Goal: Check status: Verify the current state of an ongoing process or item

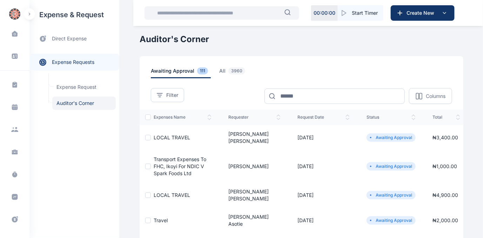
click at [160, 159] on span "Transport Expenses to FHC, Ikoyi for NDIC V Spark Foods Ltd" at bounding box center [180, 166] width 53 height 20
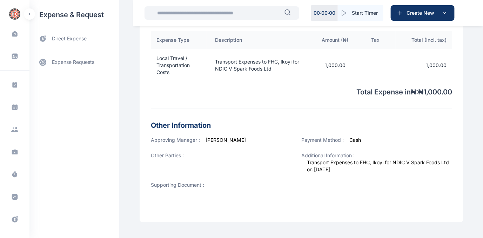
scroll to position [282, 0]
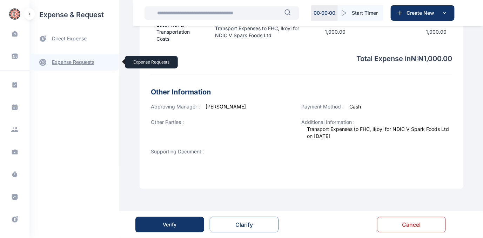
click at [61, 63] on link "expense requests expense requests" at bounding box center [74, 62] width 90 height 17
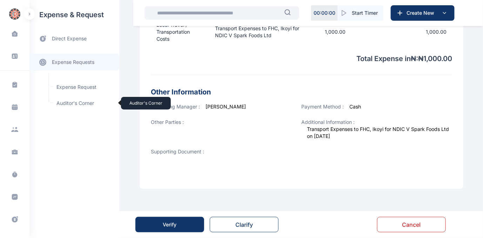
click at [64, 101] on span "Auditor's Corner Auditor's Corner" at bounding box center [84, 103] width 64 height 13
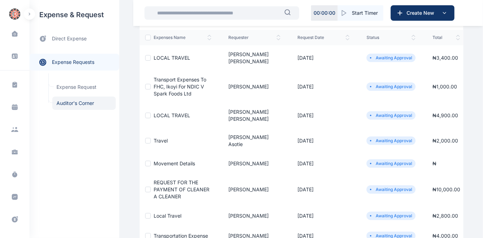
scroll to position [95, 0]
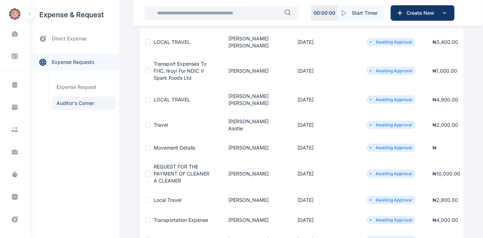
click at [158, 97] on span "LOCAL TRAVEL" at bounding box center [172, 100] width 37 height 6
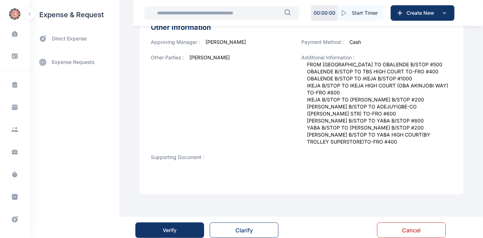
scroll to position [301, 0]
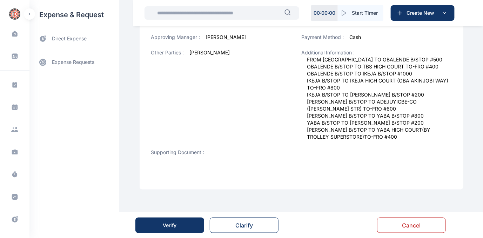
click at [160, 225] on button "Verify" at bounding box center [170, 225] width 69 height 15
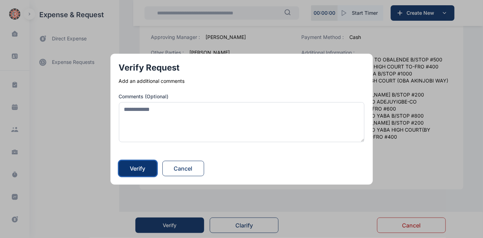
click at [138, 170] on div "Verify" at bounding box center [137, 168] width 15 height 8
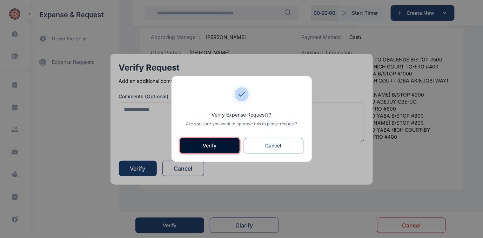
click at [200, 143] on button "Verify" at bounding box center [210, 145] width 60 height 15
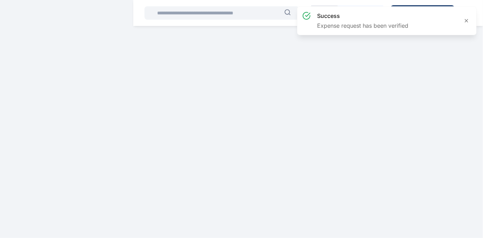
scroll to position [0, 0]
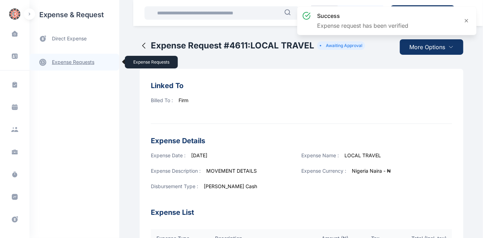
click at [71, 60] on link "expense requests expense requests" at bounding box center [74, 62] width 90 height 17
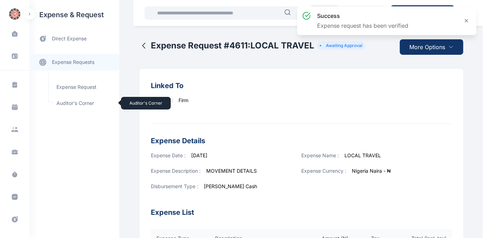
click at [71, 104] on span "Auditor's Corner Auditor's Corner" at bounding box center [84, 103] width 64 height 13
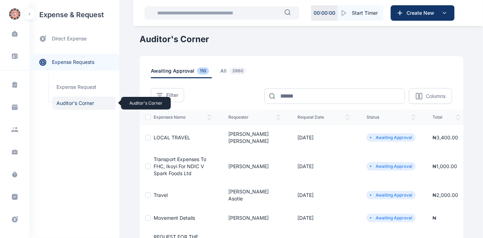
click at [64, 103] on span "Auditor's Corner Auditor's Corner" at bounding box center [84, 103] width 64 height 13
click at [220, 70] on span "all 3960" at bounding box center [234, 72] width 29 height 11
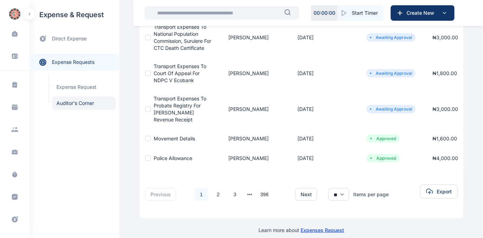
scroll to position [269, 0]
click at [212, 188] on link "2" at bounding box center [218, 194] width 13 height 13
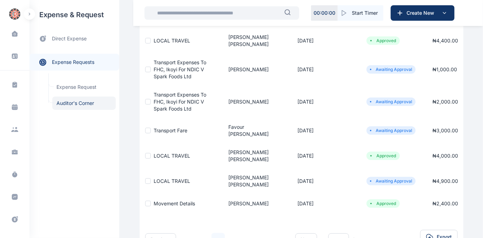
scroll to position [201, 0]
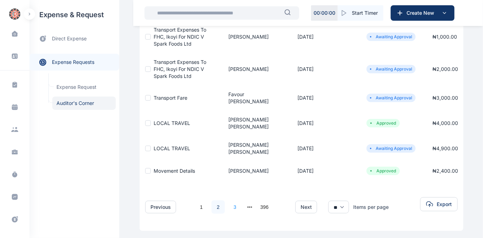
click at [229, 200] on link "3" at bounding box center [235, 206] width 13 height 13
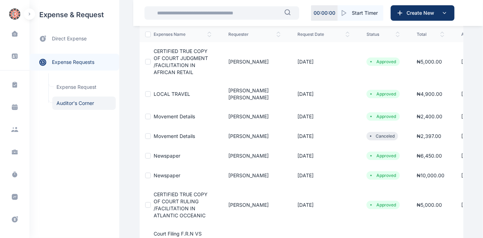
scroll to position [127, 0]
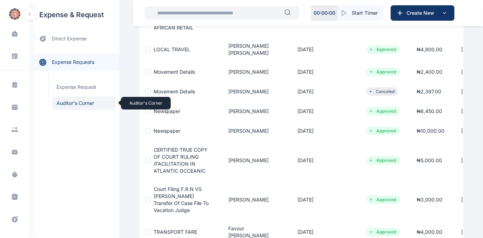
click at [68, 103] on span "Auditor's Corner Auditor's Corner" at bounding box center [84, 103] width 64 height 13
